Goal: Task Accomplishment & Management: Manage account settings

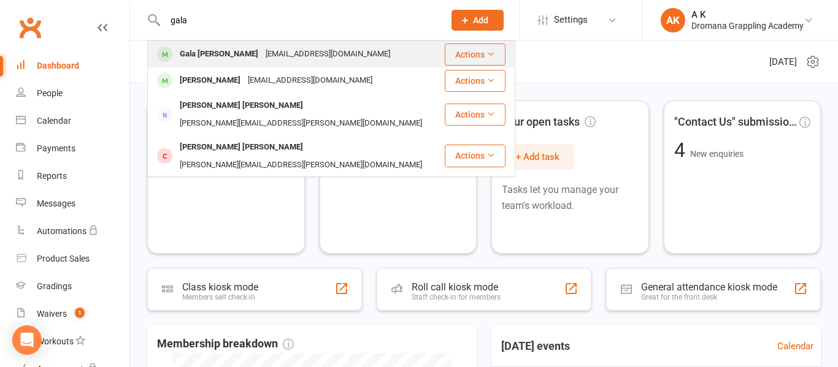
type input "gala"
click at [188, 50] on div "Gala [PERSON_NAME]" at bounding box center [219, 54] width 86 height 18
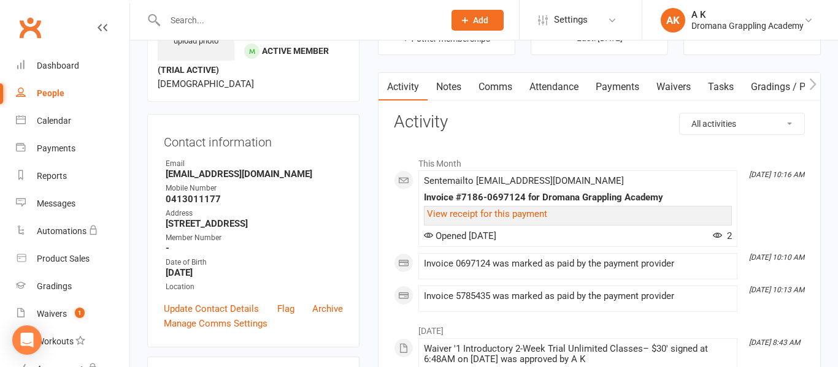
scroll to position [88, 0]
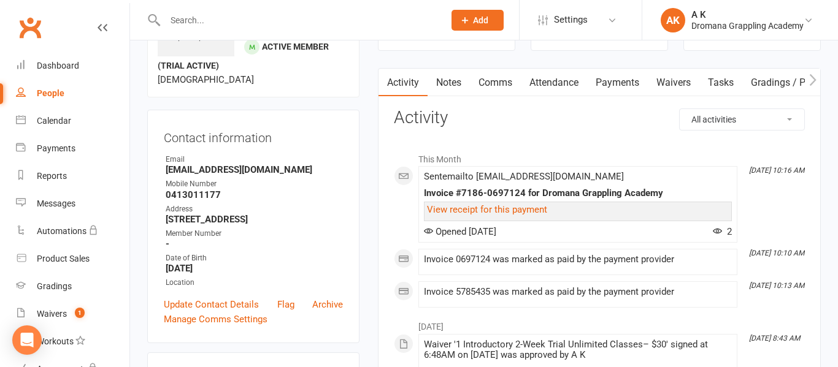
click at [619, 85] on link "Payments" at bounding box center [617, 83] width 61 height 28
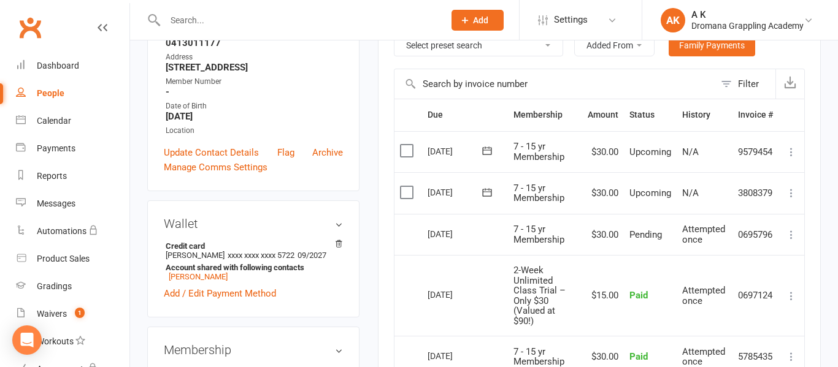
scroll to position [285, 0]
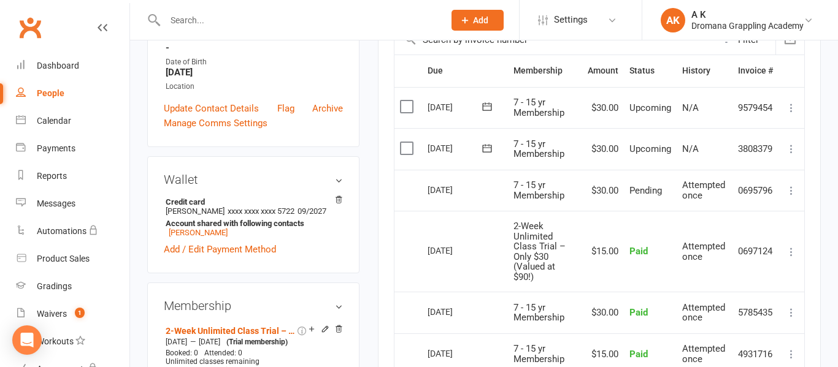
click at [793, 186] on icon at bounding box center [791, 191] width 12 height 12
click at [792, 190] on icon at bounding box center [791, 191] width 12 height 12
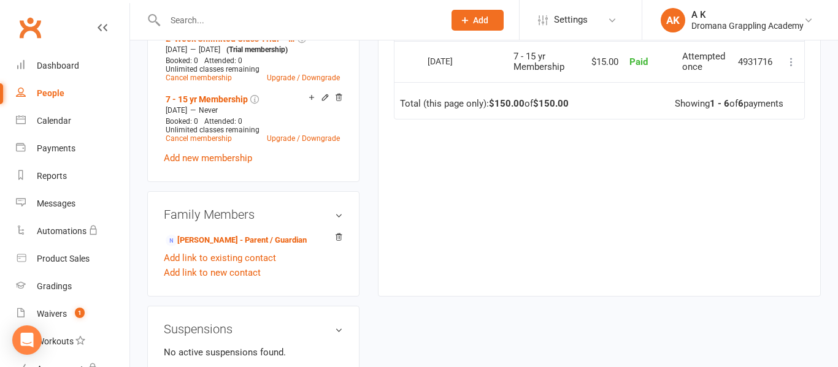
scroll to position [0, 0]
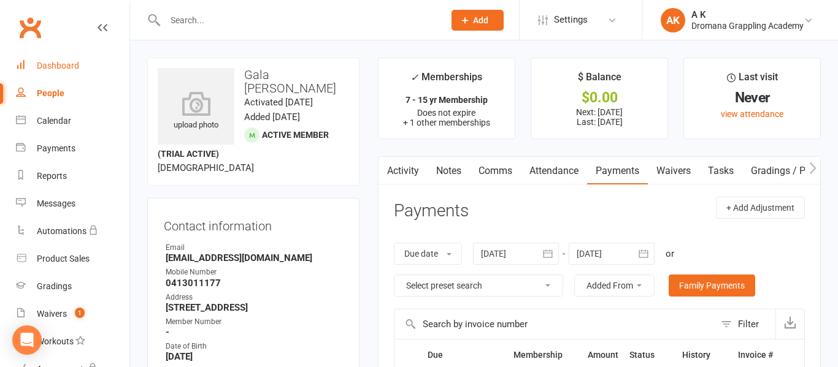
click at [59, 62] on div "Dashboard" at bounding box center [58, 66] width 42 height 10
